Goal: Task Accomplishment & Management: Manage account settings

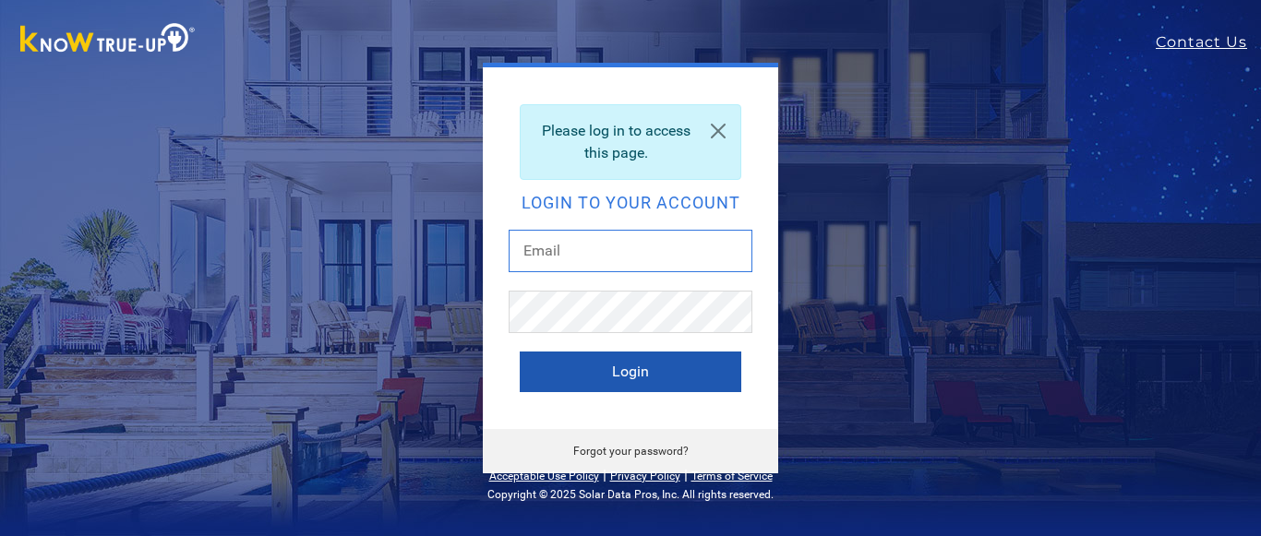
type input "[EMAIL_ADDRESS][DOMAIN_NAME]"
click at [632, 375] on button "Login" at bounding box center [631, 372] width 222 height 41
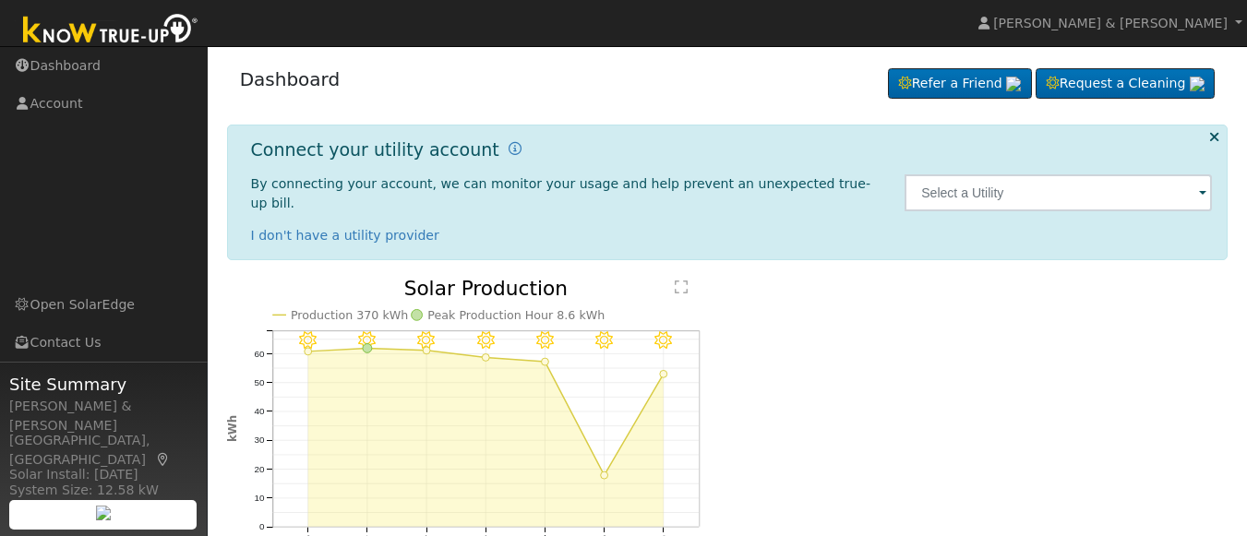
click at [1202, 184] on span at bounding box center [1202, 194] width 7 height 21
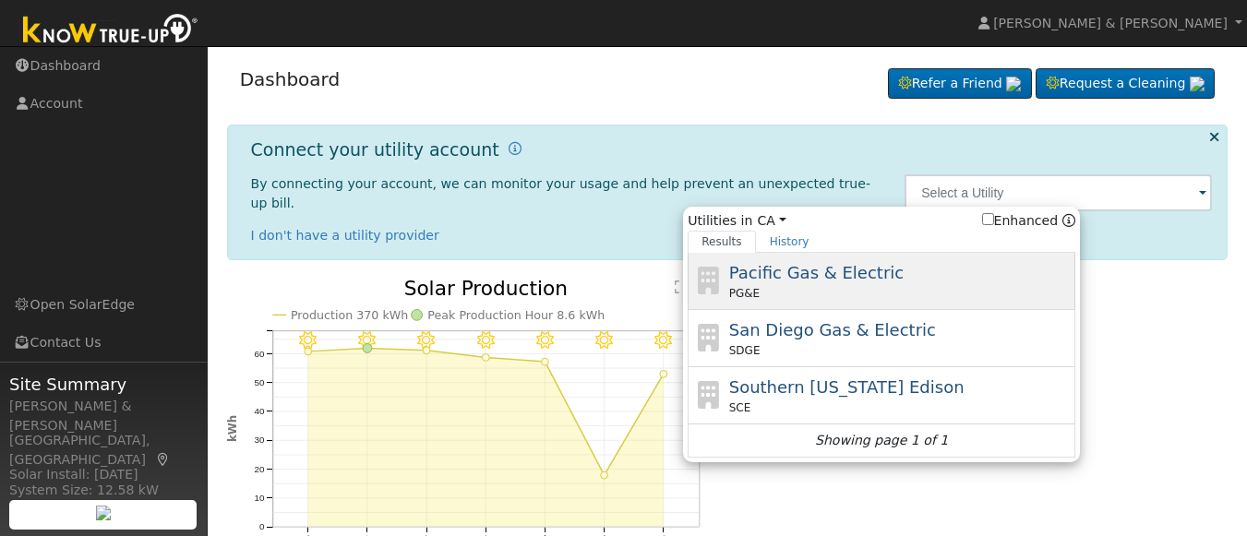
click at [779, 269] on span "Pacific Gas & Electric" at bounding box center [816, 272] width 174 height 19
type input "PG&E"
